Goal: Find specific page/section: Find specific page/section

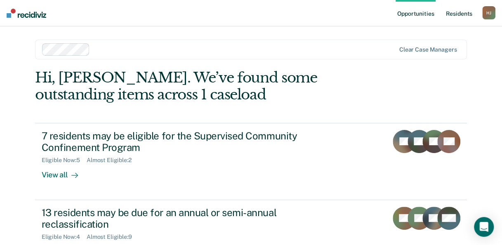
click at [463, 14] on link "Resident s" at bounding box center [459, 13] width 30 height 26
